Goal: Information Seeking & Learning: Learn about a topic

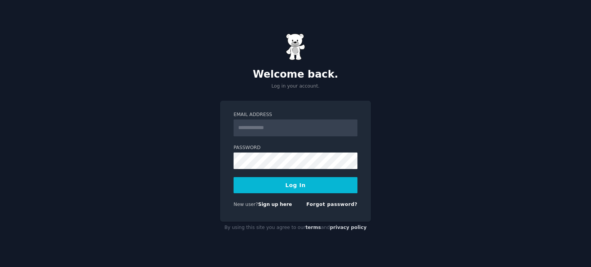
click at [120, 61] on div "Welcome back. Log in your account. Email Address Password Log In New user? Sign…" at bounding box center [295, 133] width 591 height 267
click at [262, 130] on input "Email Address" at bounding box center [295, 128] width 124 height 17
type input "**********"
click at [389, 121] on div "**********" at bounding box center [295, 133] width 591 height 267
drag, startPoint x: 109, startPoint y: 115, endPoint x: 168, endPoint y: 132, distance: 60.9
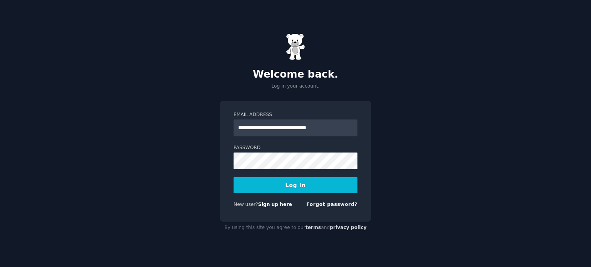
click at [109, 115] on div "**********" at bounding box center [295, 133] width 591 height 267
click at [241, 186] on button "Log In" at bounding box center [295, 185] width 124 height 16
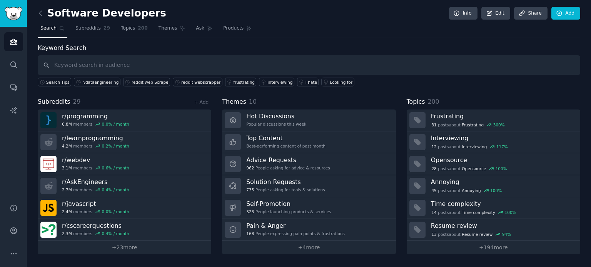
click at [117, 64] on input "text" at bounding box center [309, 65] width 542 height 20
type input "snowflake"
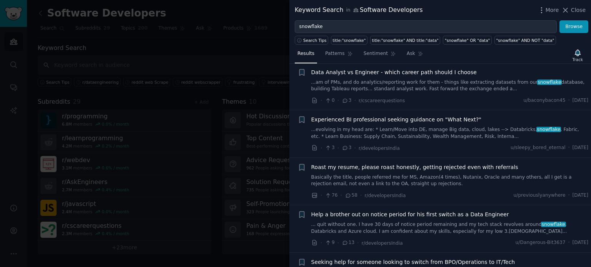
scroll to position [4512, 0]
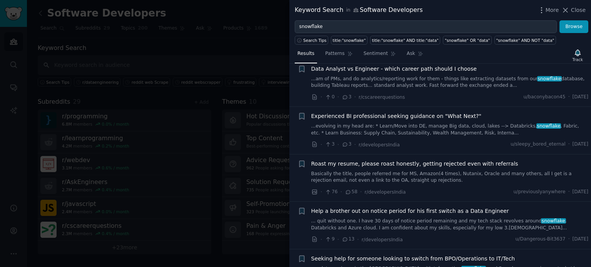
click at [159, 40] on div at bounding box center [295, 133] width 591 height 267
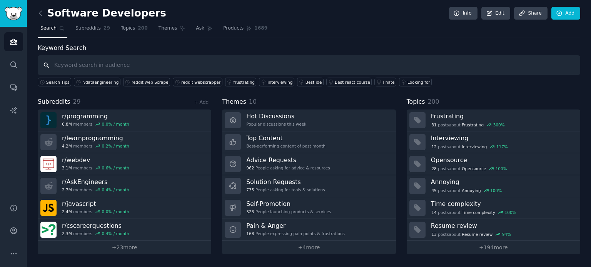
click at [70, 66] on input "text" at bounding box center [309, 65] width 542 height 20
click at [39, 15] on icon at bounding box center [41, 13] width 8 height 8
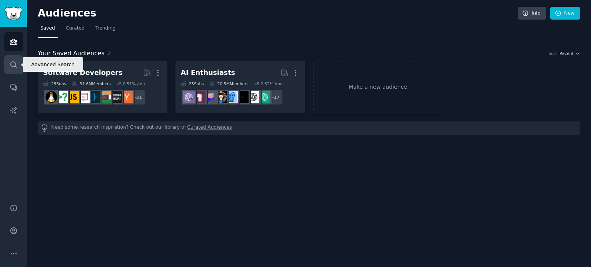
click at [12, 67] on icon "Sidebar" at bounding box center [14, 65] width 8 height 8
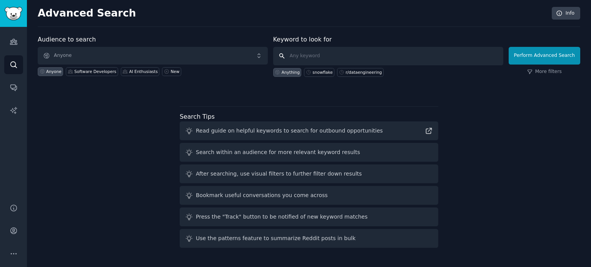
click at [341, 53] on input "text" at bounding box center [388, 56] width 230 height 18
type input "snowflake"
click at [318, 72] on div "snowflake" at bounding box center [322, 72] width 20 height 5
click at [545, 53] on button "Perform Advanced Search" at bounding box center [545, 56] width 72 height 18
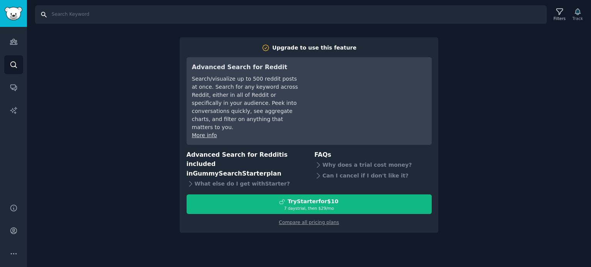
click at [58, 17] on input "Search" at bounding box center [291, 14] width 512 height 18
click at [11, 42] on icon "Sidebar" at bounding box center [14, 42] width 8 height 8
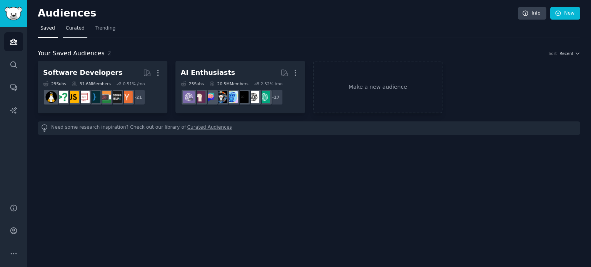
click at [69, 27] on span "Curated" at bounding box center [75, 28] width 19 height 7
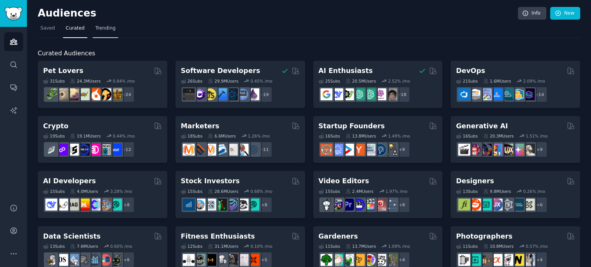
click at [100, 30] on span "Trending" at bounding box center [105, 28] width 20 height 7
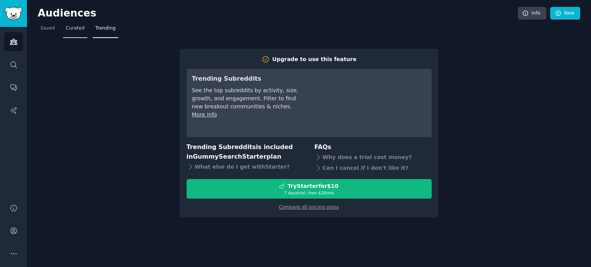
click at [72, 28] on span "Curated" at bounding box center [75, 28] width 19 height 7
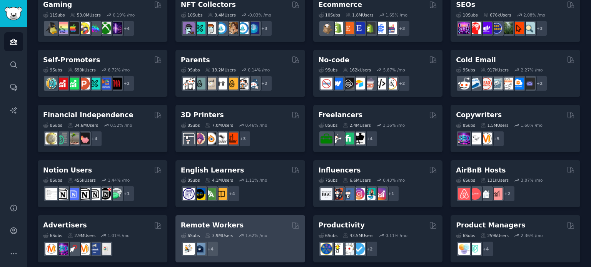
scroll to position [348, 0]
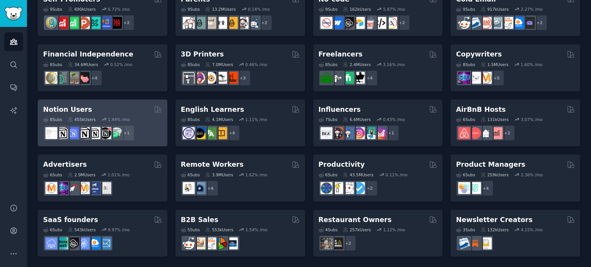
click at [107, 103] on div "Notion Users 8 Sub s 455k Users 1.44 % /mo r/notioncreations + 1" at bounding box center [103, 123] width 130 height 47
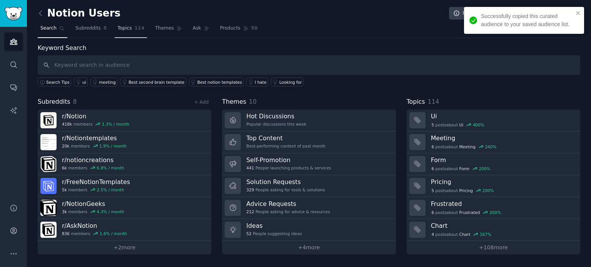
click at [88, 24] on link "Subreddits 8" at bounding box center [91, 30] width 37 height 16
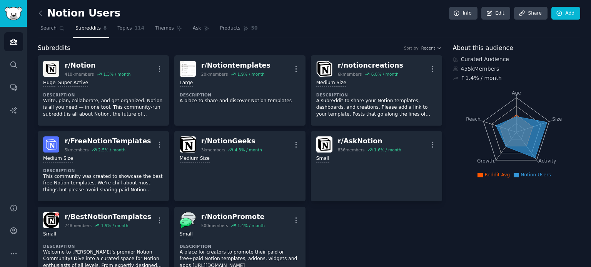
click at [105, 27] on nav "Search Subreddits 8 Topics 114 Themes Ask Products 50" at bounding box center [309, 30] width 542 height 16
click at [123, 24] on link "Topics 114" at bounding box center [131, 30] width 32 height 16
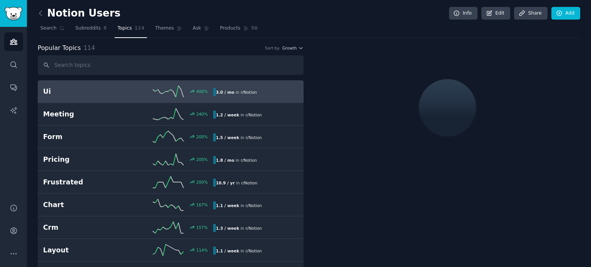
click at [55, 28] on link "Search" at bounding box center [53, 30] width 30 height 16
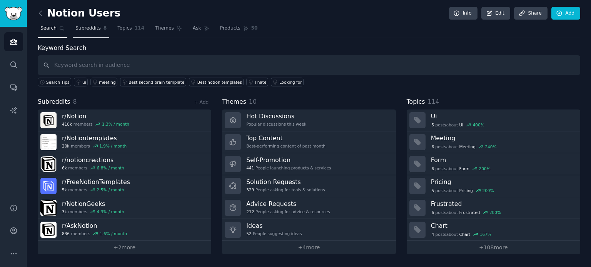
click at [95, 30] on span "Subreddits" at bounding box center [87, 28] width 25 height 7
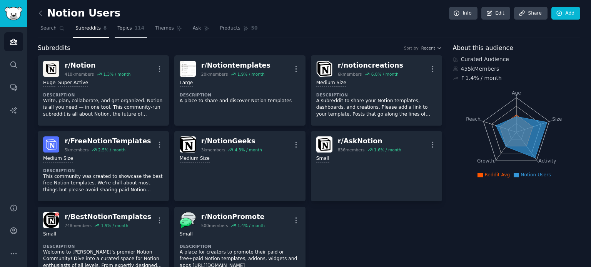
click at [127, 22] on link "Topics 114" at bounding box center [131, 30] width 32 height 16
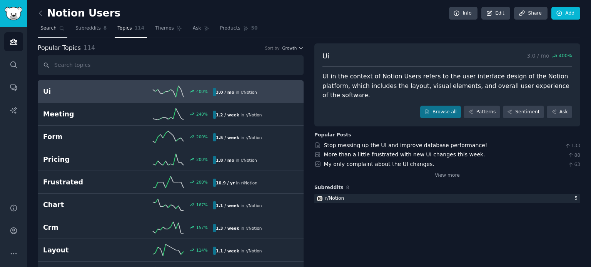
click at [52, 24] on link "Search" at bounding box center [53, 30] width 30 height 16
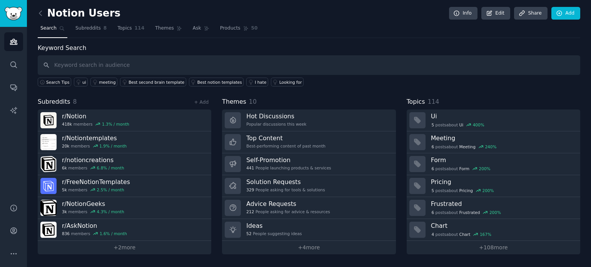
click at [352, 83] on div "Search Tips ui meeting Best second brain template Best notion templates I hate …" at bounding box center [309, 81] width 542 height 12
